Goal: Find contact information: Find contact information

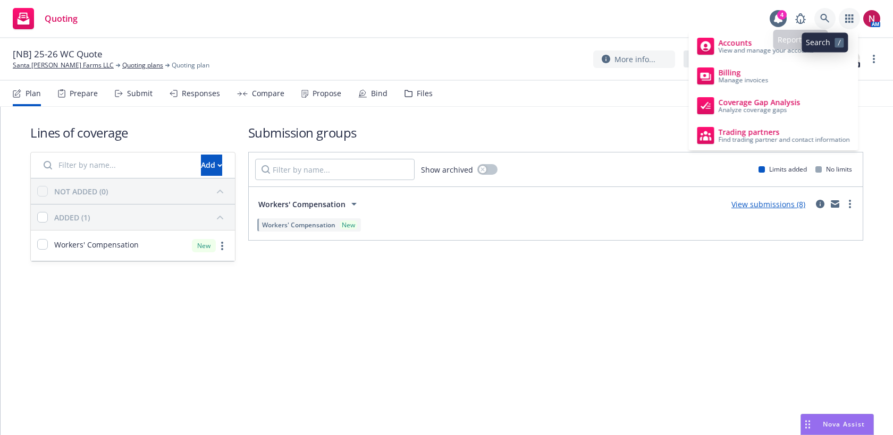
click at [825, 18] on icon at bounding box center [825, 19] width 10 height 10
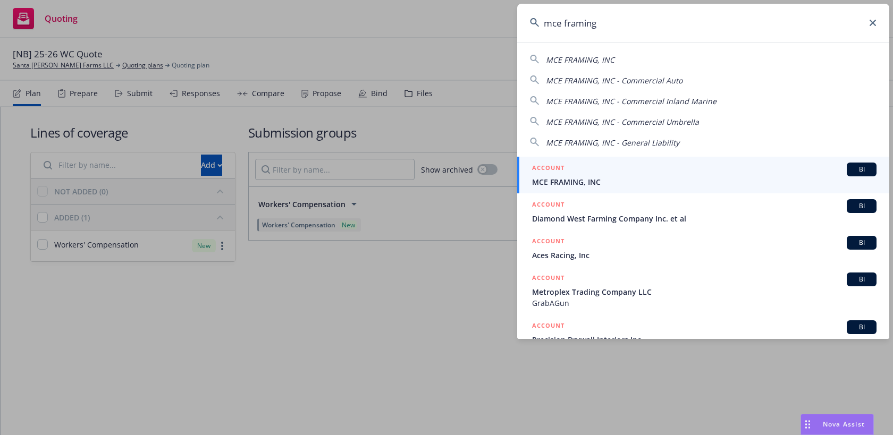
type input "mce framing"
click at [634, 172] on div "ACCOUNT BI" at bounding box center [704, 170] width 344 height 14
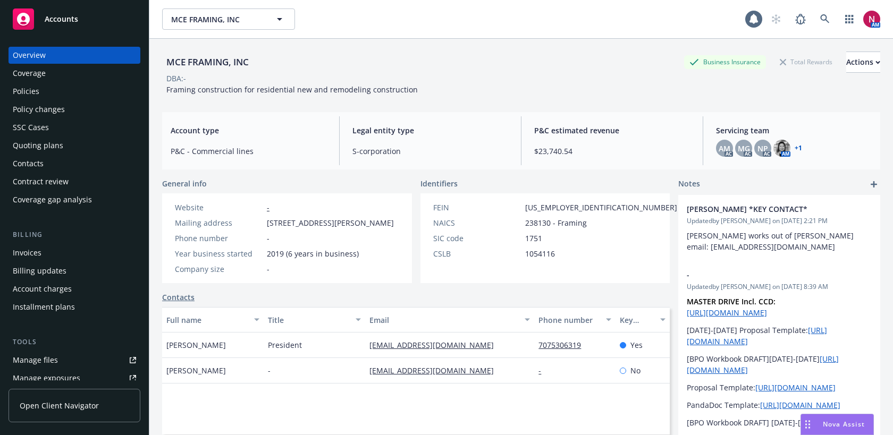
click at [51, 87] on div "Policies" at bounding box center [74, 91] width 123 height 17
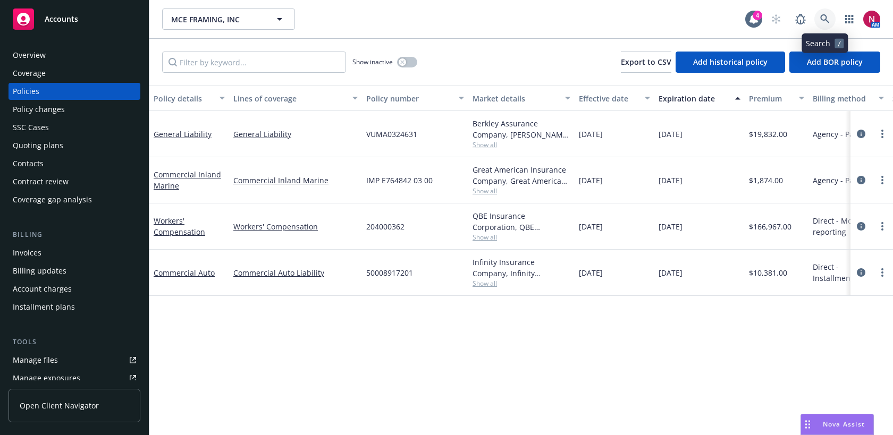
click at [820, 19] on link at bounding box center [824, 19] width 21 height 21
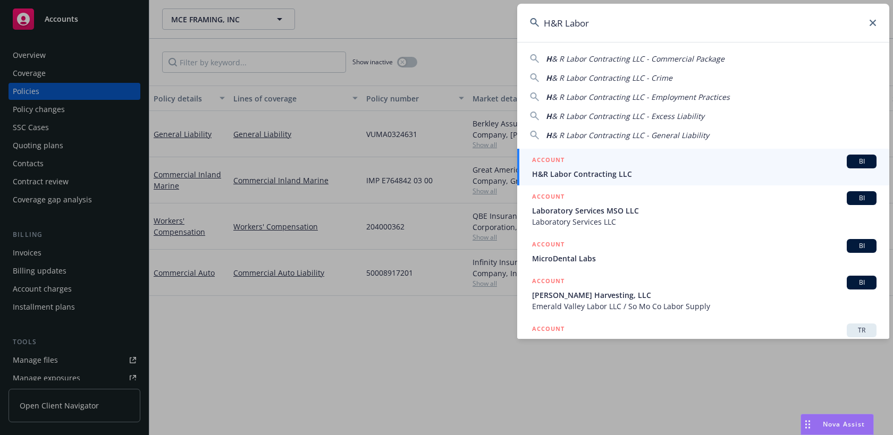
type input "H&R Labor"
click at [646, 163] on div "ACCOUNT BI" at bounding box center [704, 162] width 344 height 14
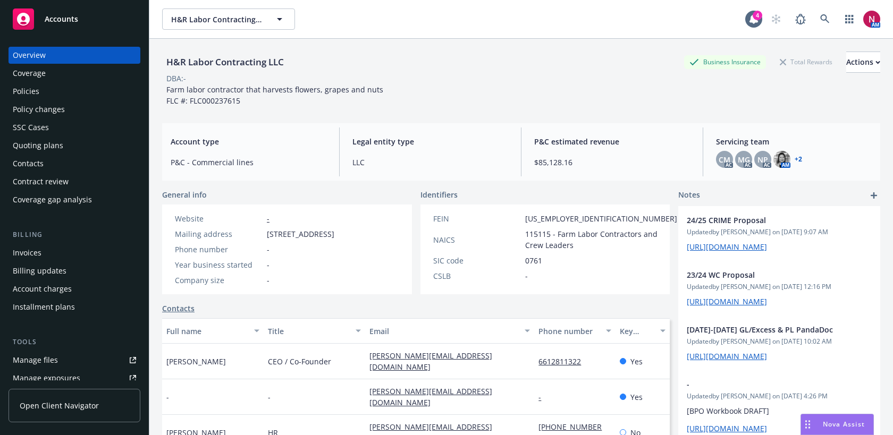
click at [24, 90] on div "Policies" at bounding box center [26, 91] width 27 height 17
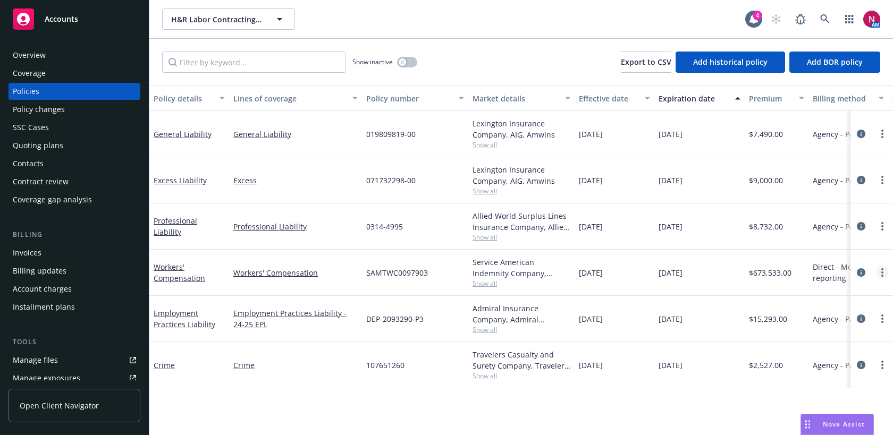
click at [881, 271] on icon "more" at bounding box center [882, 272] width 2 height 9
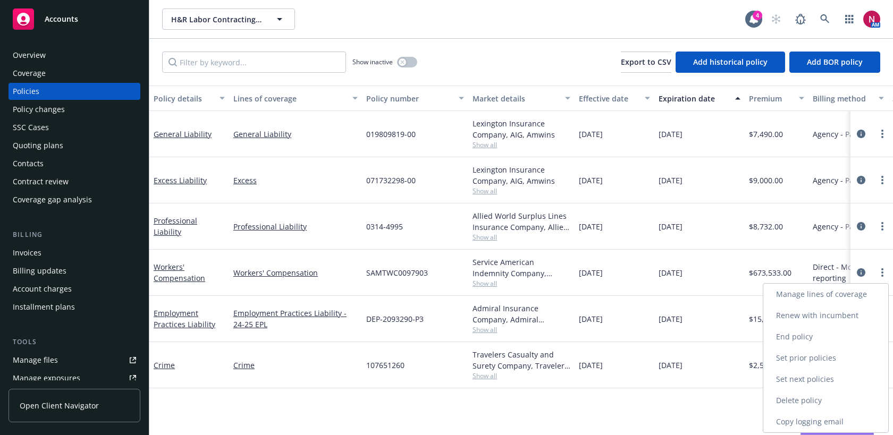
click at [818, 424] on link "Copy logging email" at bounding box center [825, 421] width 125 height 21
